Goal: Task Accomplishment & Management: Use online tool/utility

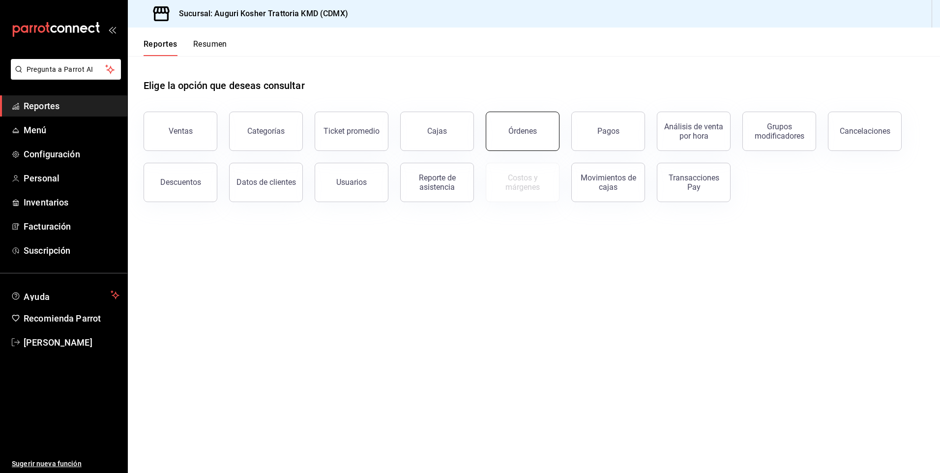
click at [513, 130] on div "Órdenes" at bounding box center [522, 130] width 29 height 9
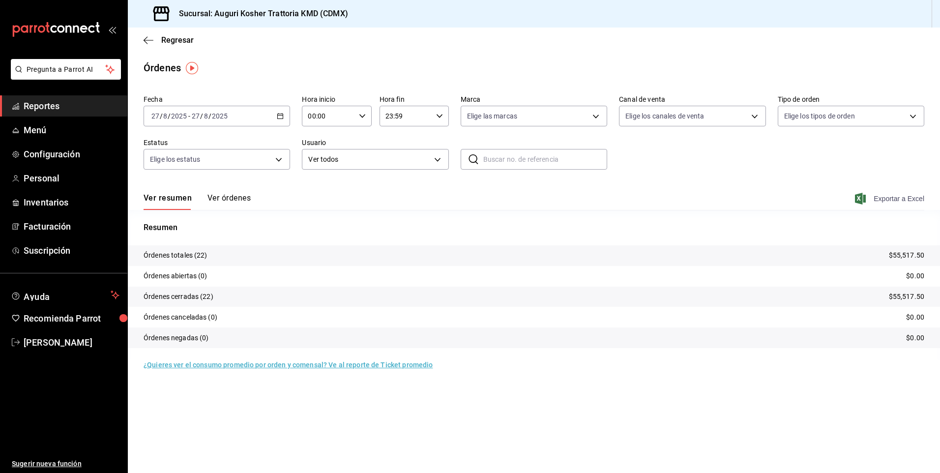
click at [893, 199] on span "Exportar a Excel" at bounding box center [890, 199] width 67 height 12
click at [145, 41] on icon "button" at bounding box center [146, 39] width 4 height 7
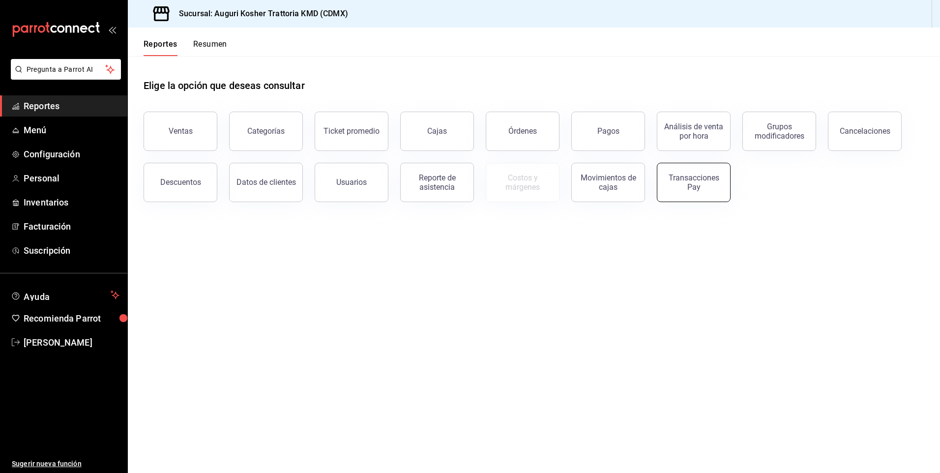
click at [705, 187] on div "Transacciones Pay" at bounding box center [693, 182] width 61 height 19
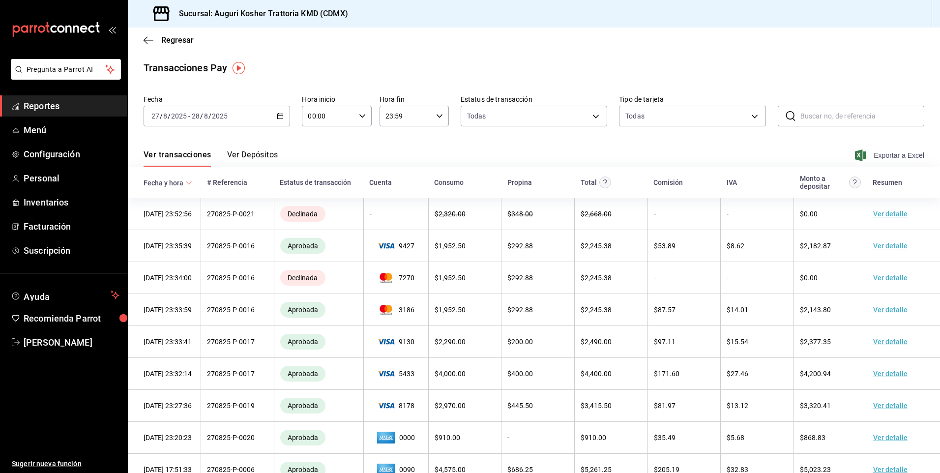
click at [886, 156] on span "Exportar a Excel" at bounding box center [890, 155] width 67 height 12
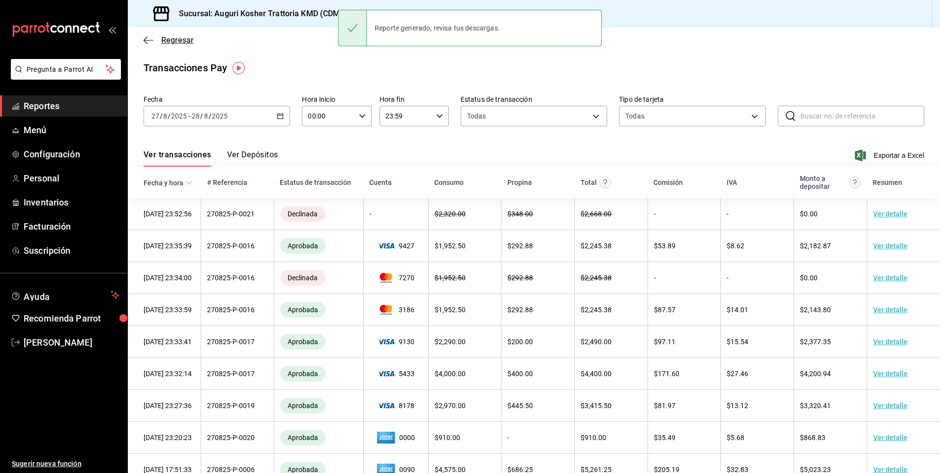
click at [144, 38] on icon "button" at bounding box center [149, 40] width 10 height 9
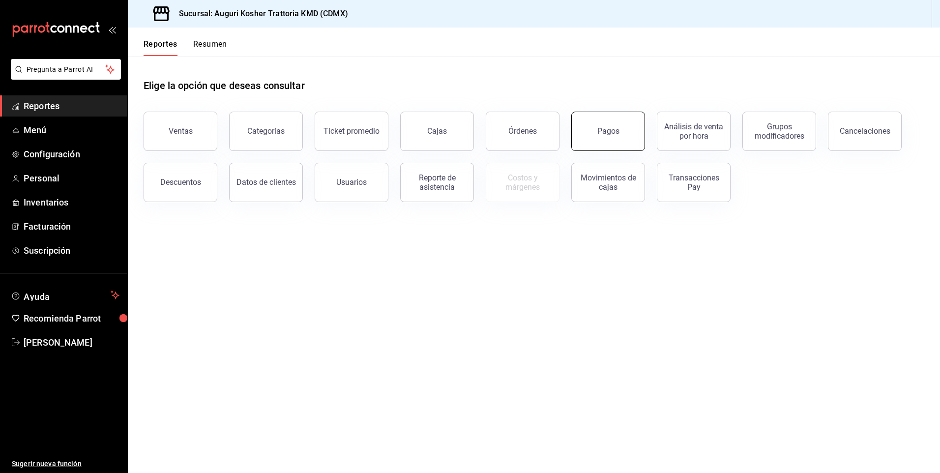
click at [602, 134] on div "Pagos" at bounding box center [608, 130] width 22 height 9
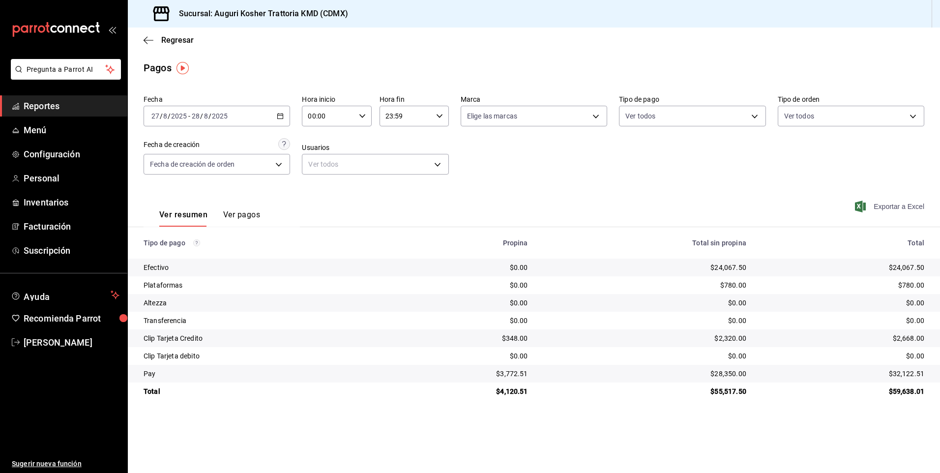
click at [893, 206] on span "Exportar a Excel" at bounding box center [890, 207] width 67 height 12
